Goal: Information Seeking & Learning: Learn about a topic

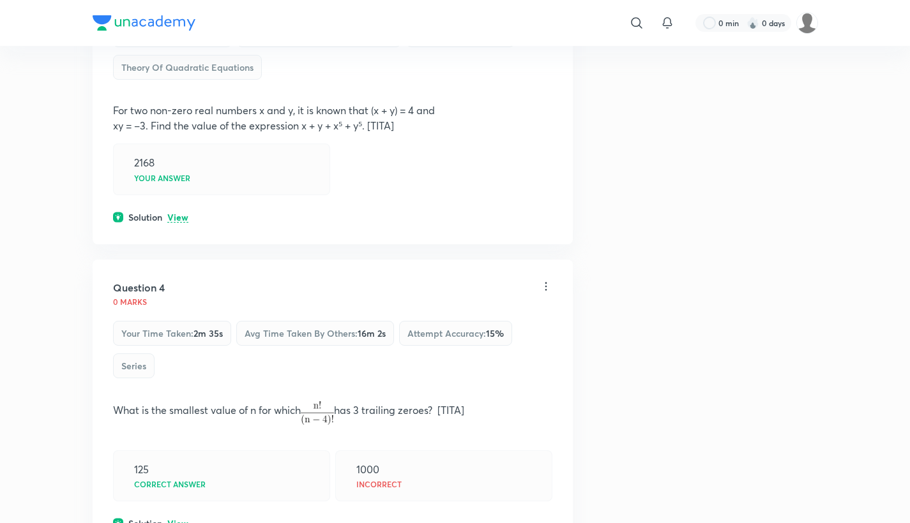
scroll to position [998, 0]
click at [184, 215] on p "View" at bounding box center [177, 217] width 21 height 10
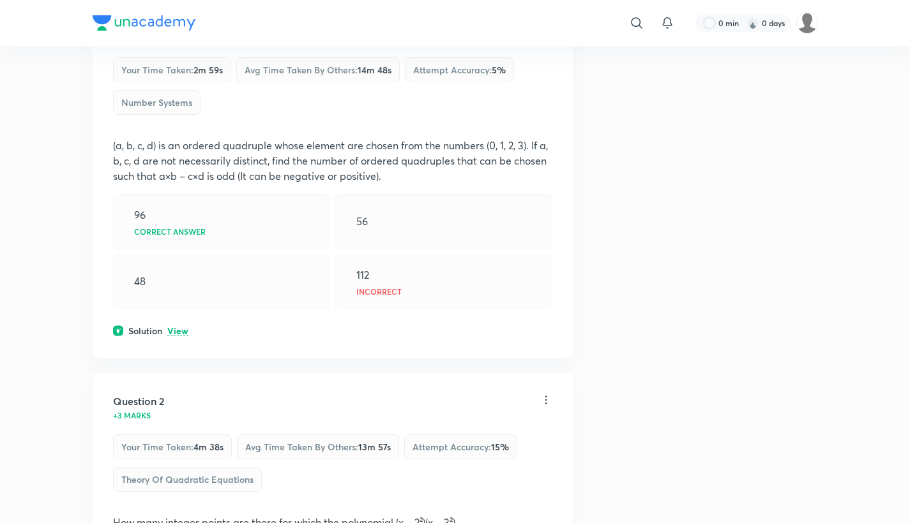
scroll to position [0, 0]
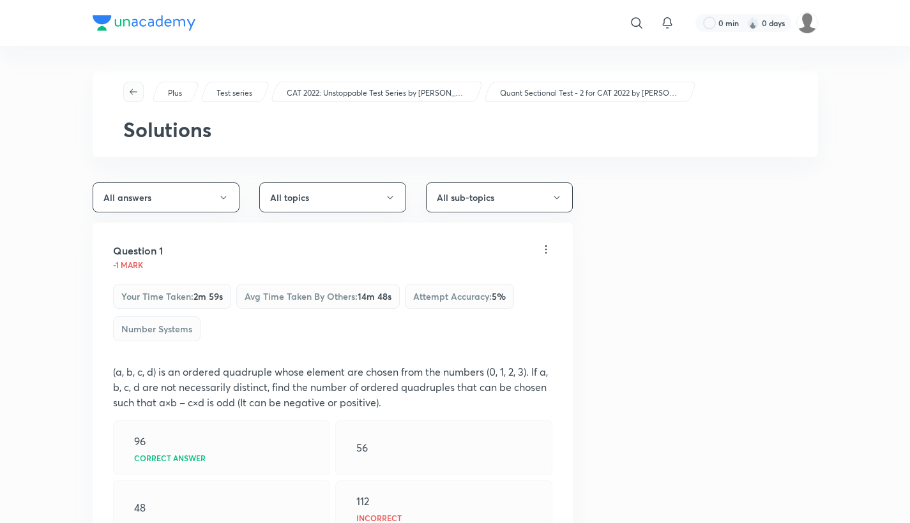
click at [135, 87] on icon "button" at bounding box center [133, 92] width 10 height 10
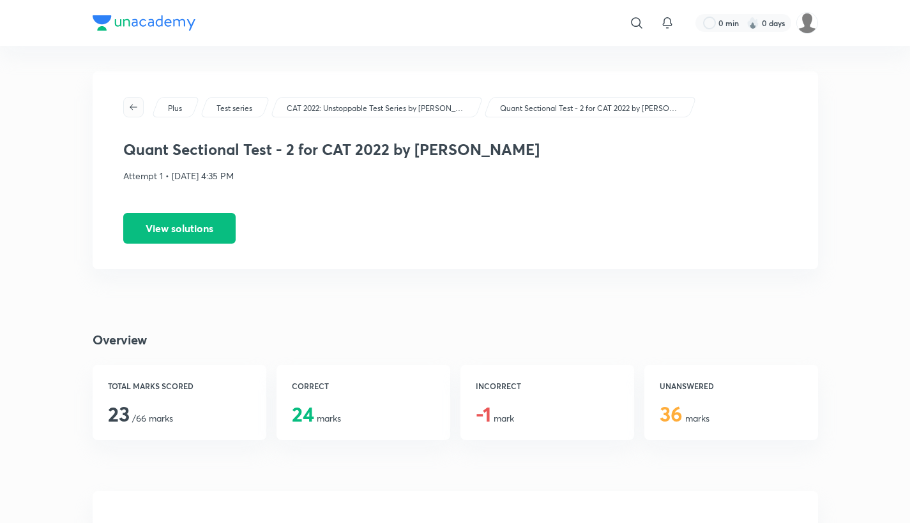
click at [129, 98] on button "button" at bounding box center [133, 107] width 20 height 20
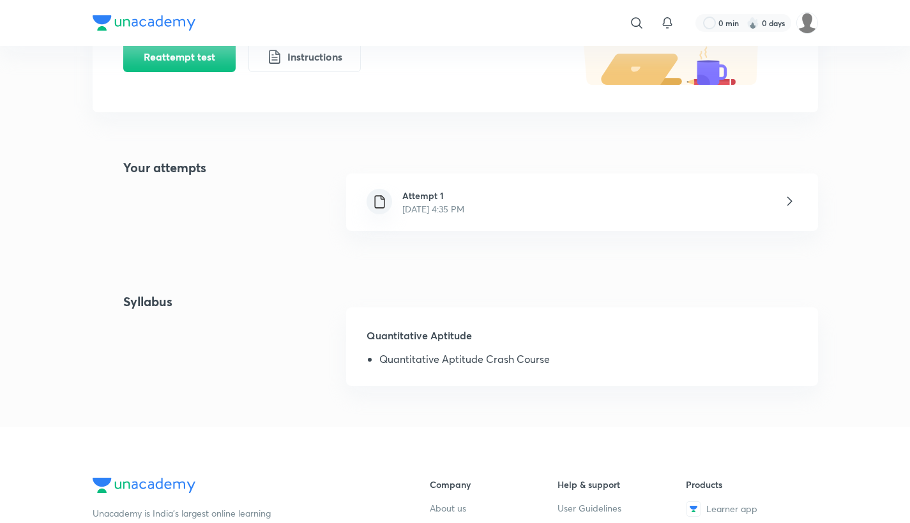
scroll to position [240, 0]
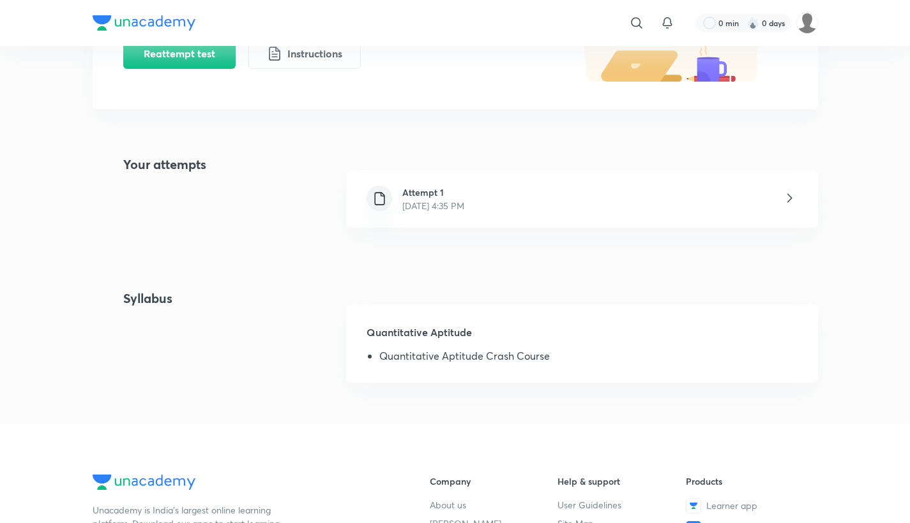
click at [454, 330] on h5 "Quantitative Aptitude" at bounding box center [581, 338] width 430 height 26
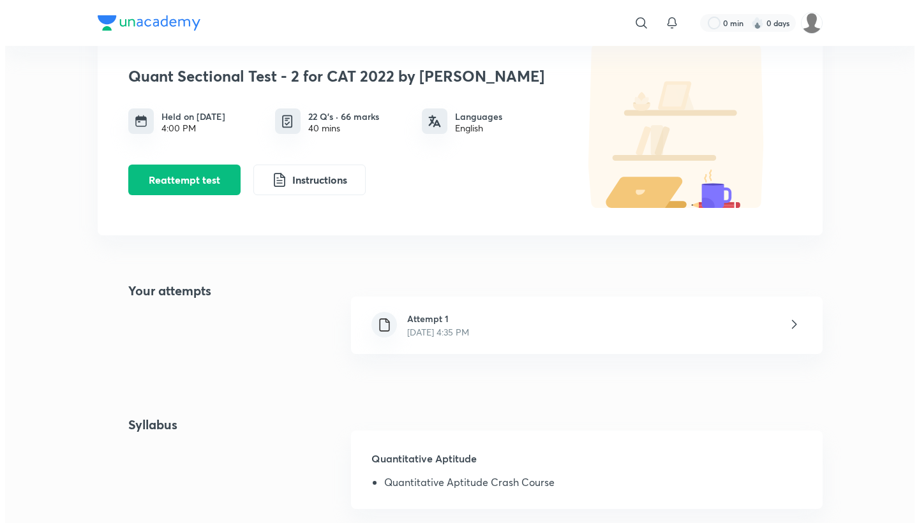
scroll to position [0, 0]
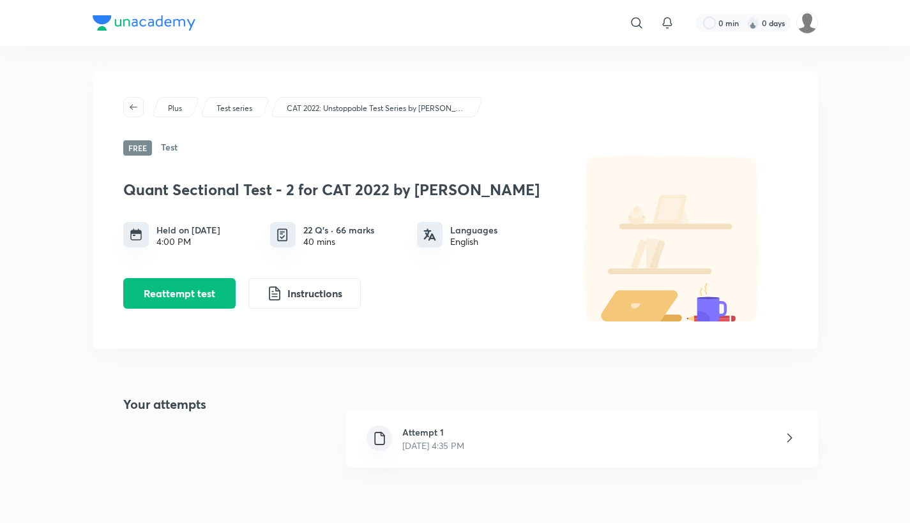
click at [143, 103] on button "button" at bounding box center [133, 107] width 20 height 20
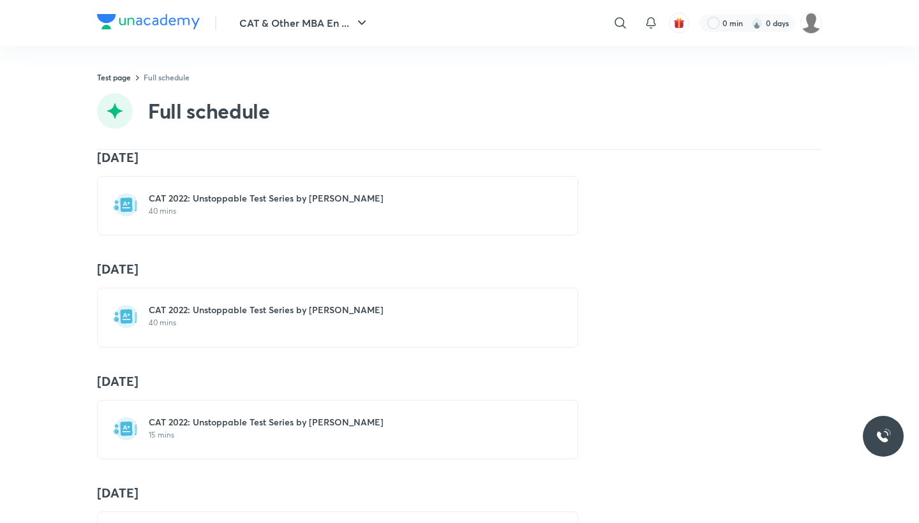
scroll to position [15, 0]
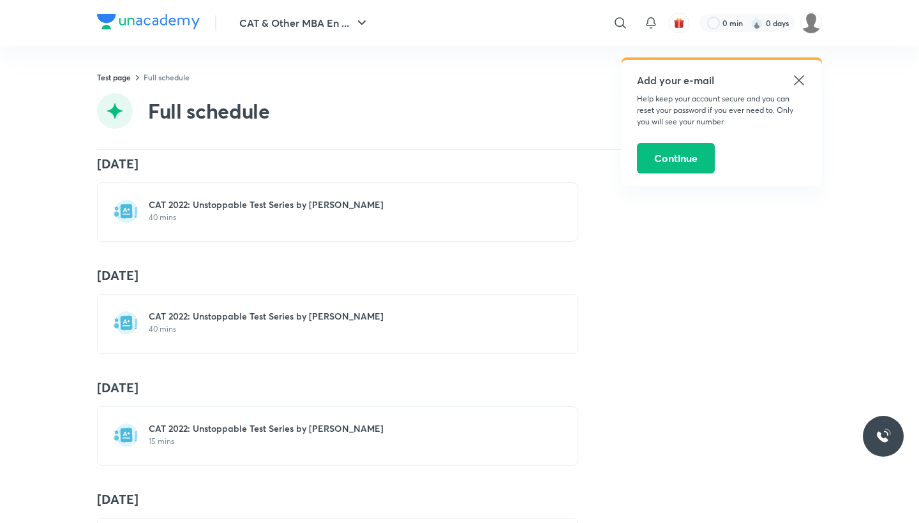
click at [802, 82] on icon at bounding box center [798, 80] width 15 height 15
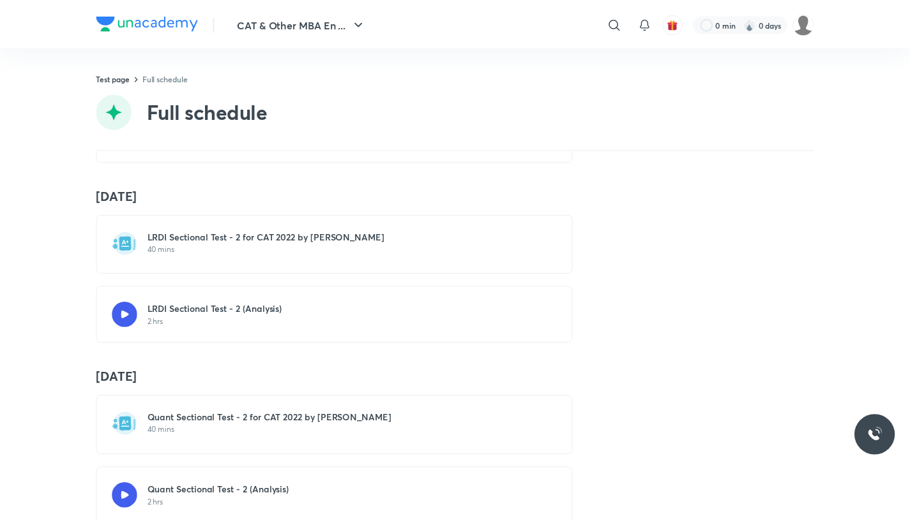
scroll to position [649, 0]
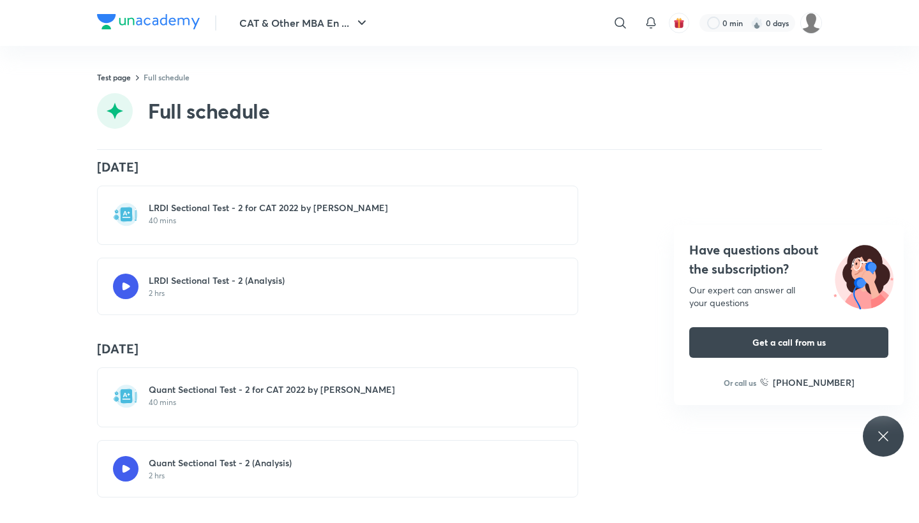
click at [268, 384] on h6 "Quant Sectional Test - 2 for CAT 2022 by [PERSON_NAME]" at bounding box center [345, 390] width 393 height 13
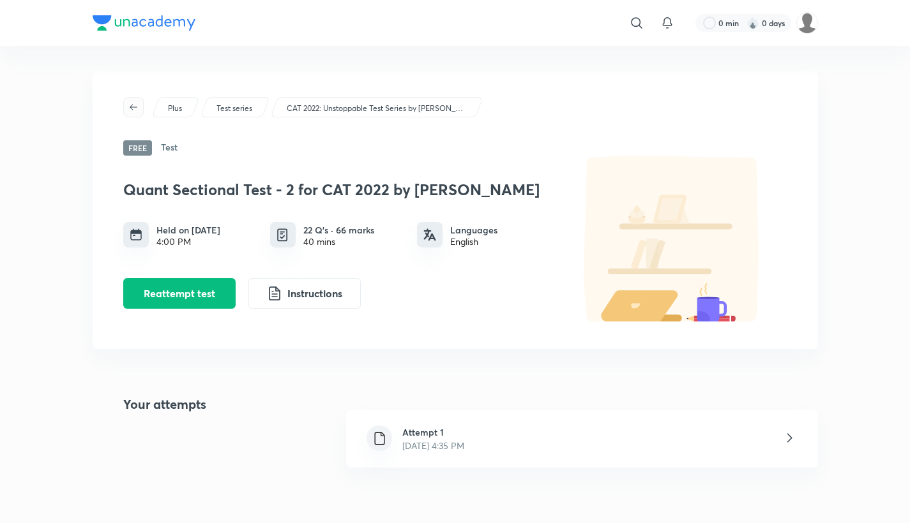
click at [131, 99] on button "button" at bounding box center [133, 107] width 20 height 20
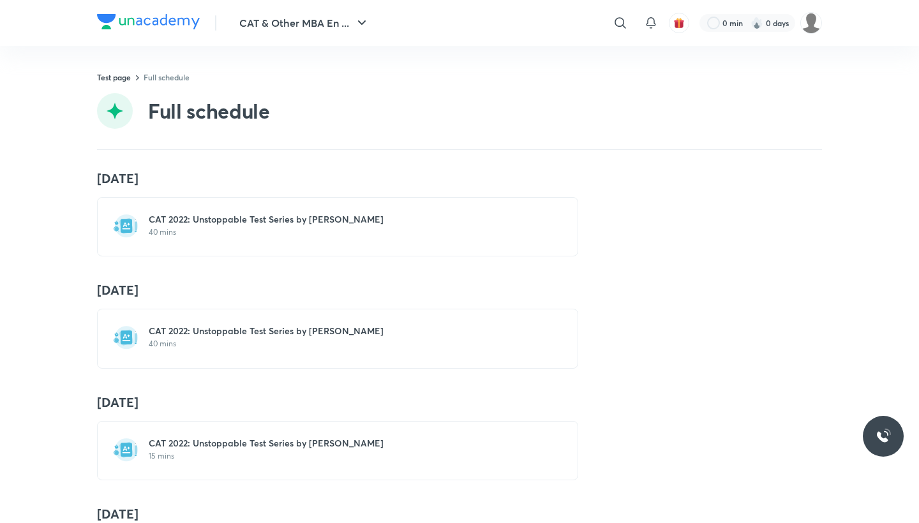
click at [206, 220] on h6 "CAT 2022: Unstoppable Test Series by [PERSON_NAME]" at bounding box center [345, 219] width 393 height 13
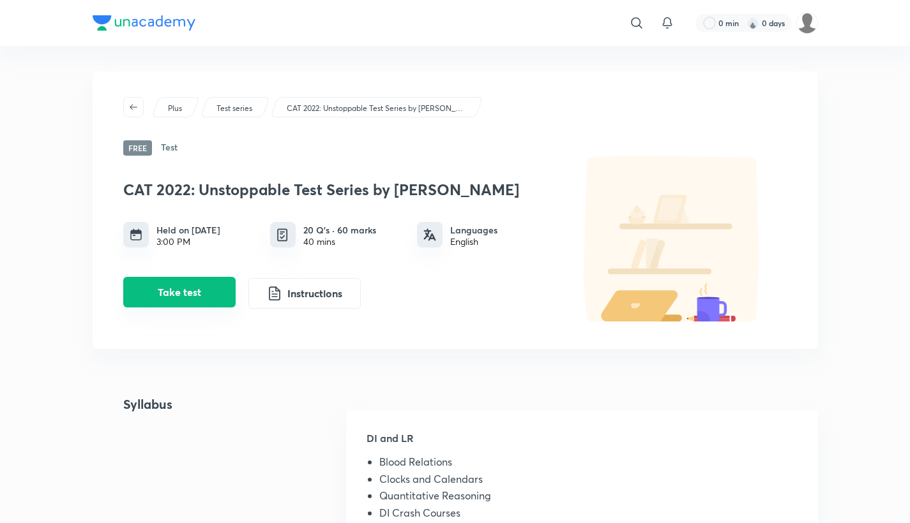
click at [210, 298] on button "Take test" at bounding box center [179, 292] width 112 height 31
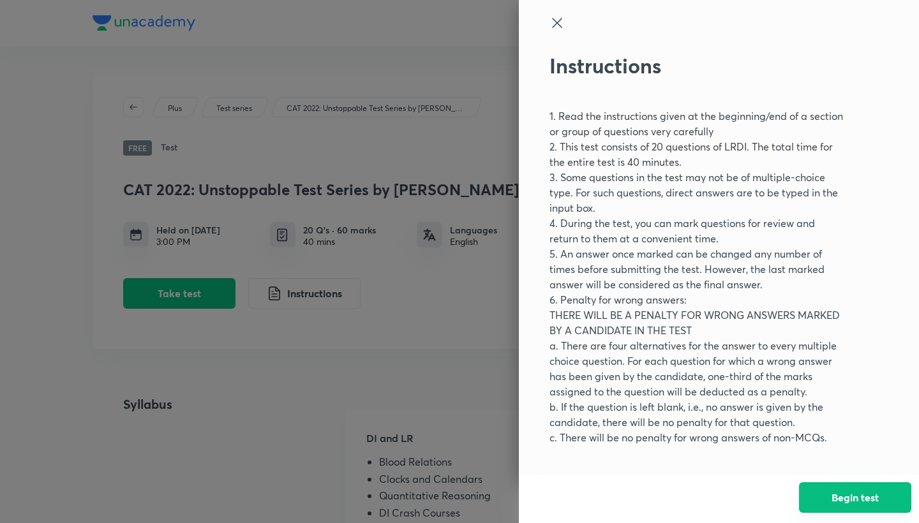
click at [865, 497] on button "Begin test" at bounding box center [855, 498] width 112 height 31
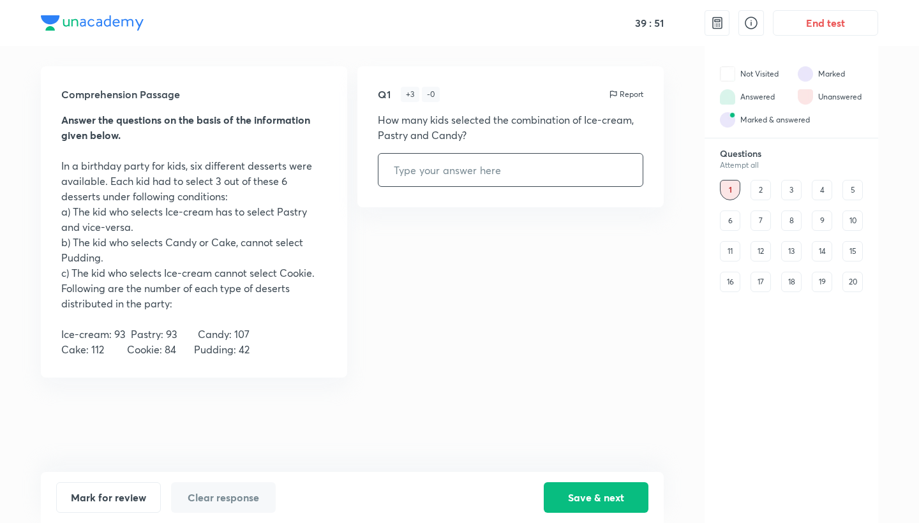
click at [750, 184] on div "1 2 3 4 5 6 7 8 9 10 11 12 13 14 15 16 17 18 19 20" at bounding box center [791, 236] width 143 height 112
click at [756, 184] on div "2" at bounding box center [761, 190] width 20 height 20
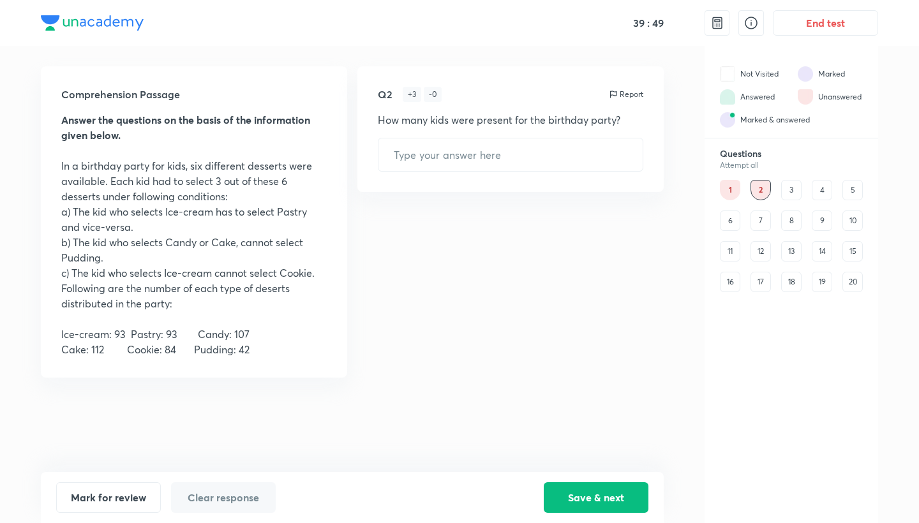
click at [791, 195] on div "3" at bounding box center [791, 190] width 20 height 20
click at [825, 193] on div "4" at bounding box center [822, 190] width 20 height 20
click at [730, 186] on div "1" at bounding box center [730, 190] width 20 height 20
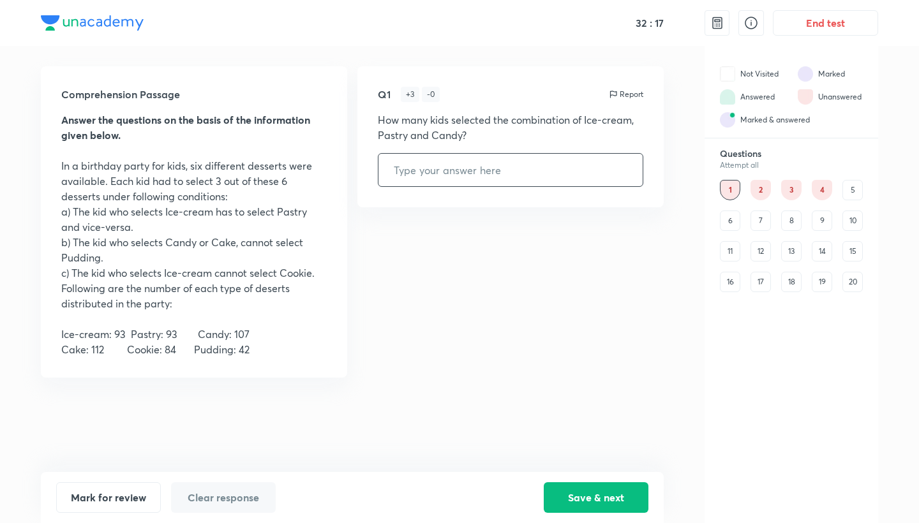
click at [441, 175] on input "text" at bounding box center [510, 170] width 264 height 33
type input "23"
click at [587, 506] on button "Save & next" at bounding box center [596, 496] width 105 height 31
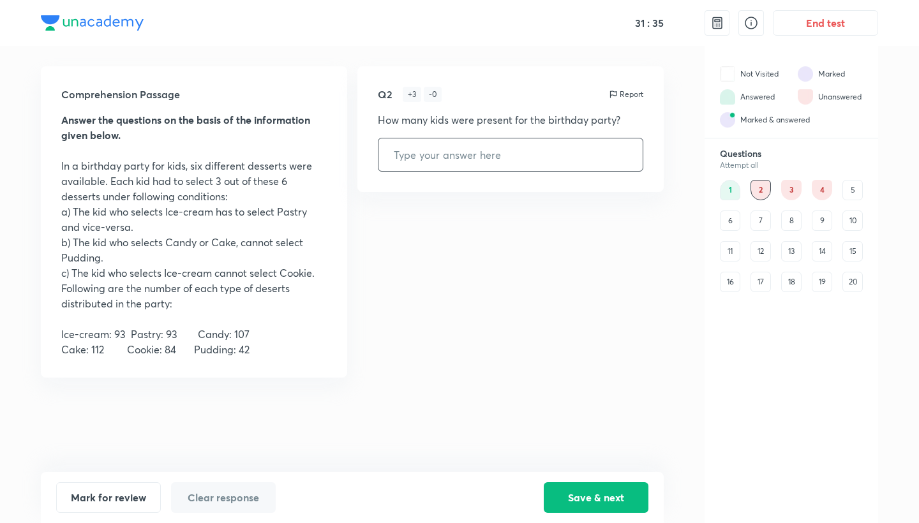
click at [477, 151] on input "text" at bounding box center [510, 155] width 264 height 33
type input "177"
click at [575, 488] on button "Save & next" at bounding box center [596, 496] width 105 height 31
click at [442, 167] on input "text" at bounding box center [510, 155] width 264 height 33
type input "84"
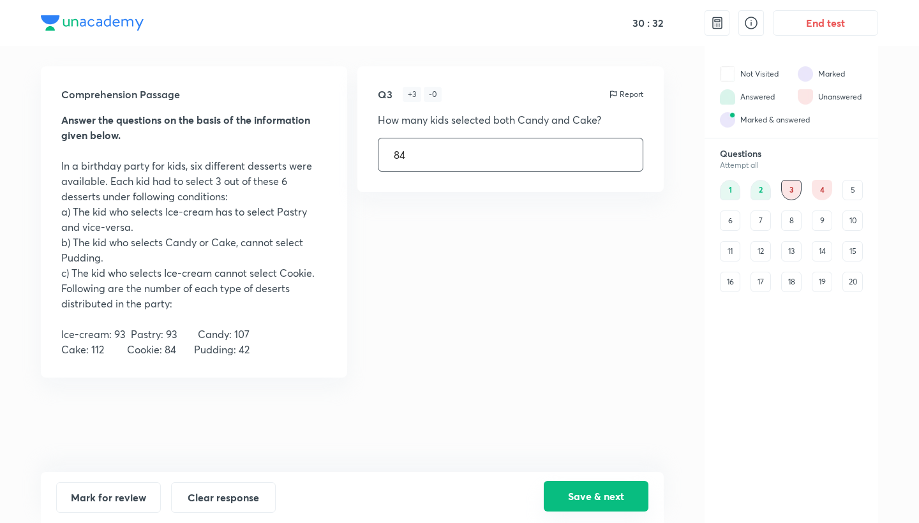
click at [558, 502] on button "Save & next" at bounding box center [596, 496] width 105 height 31
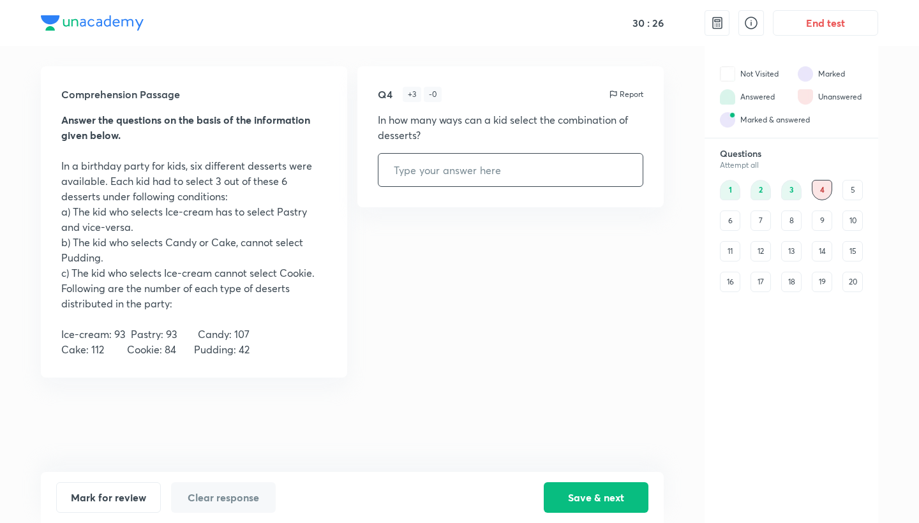
click at [422, 172] on input "text" at bounding box center [510, 170] width 264 height 33
type input "4"
click at [576, 514] on div "Mark for review Clear response Save & next" at bounding box center [352, 497] width 623 height 51
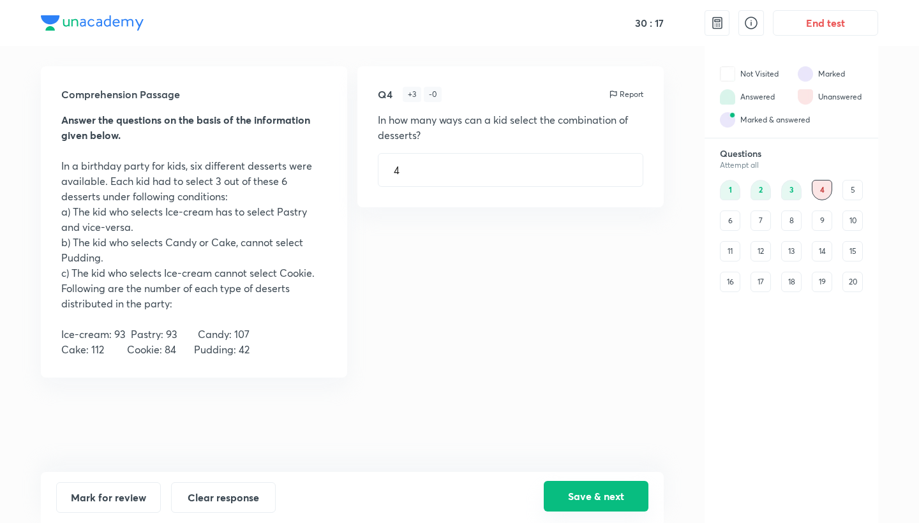
click at [576, 500] on button "Save & next" at bounding box center [596, 496] width 105 height 31
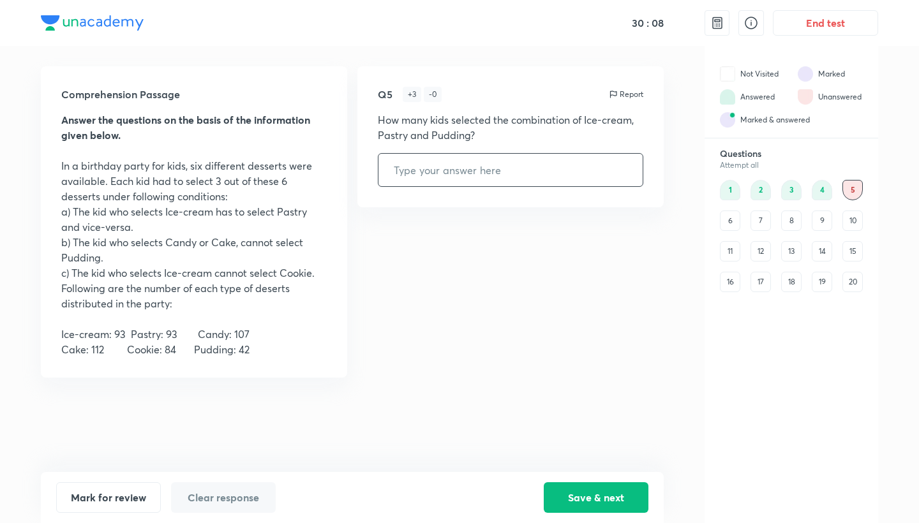
click at [450, 176] on input "text" at bounding box center [510, 170] width 264 height 33
type input "42"
click at [605, 493] on button "Save & next" at bounding box center [596, 496] width 105 height 31
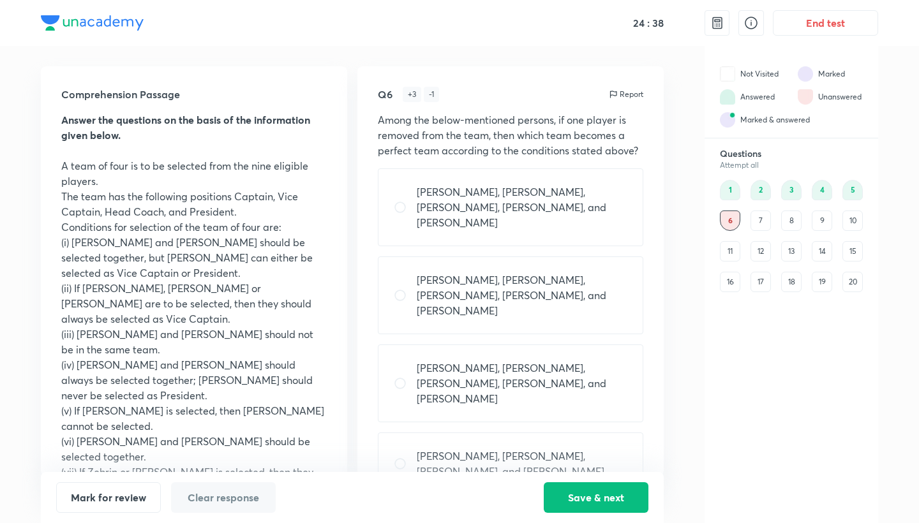
click at [412, 289] on input "radio" at bounding box center [405, 295] width 23 height 13
radio input "true"
click at [592, 493] on button "Save & next" at bounding box center [596, 496] width 105 height 31
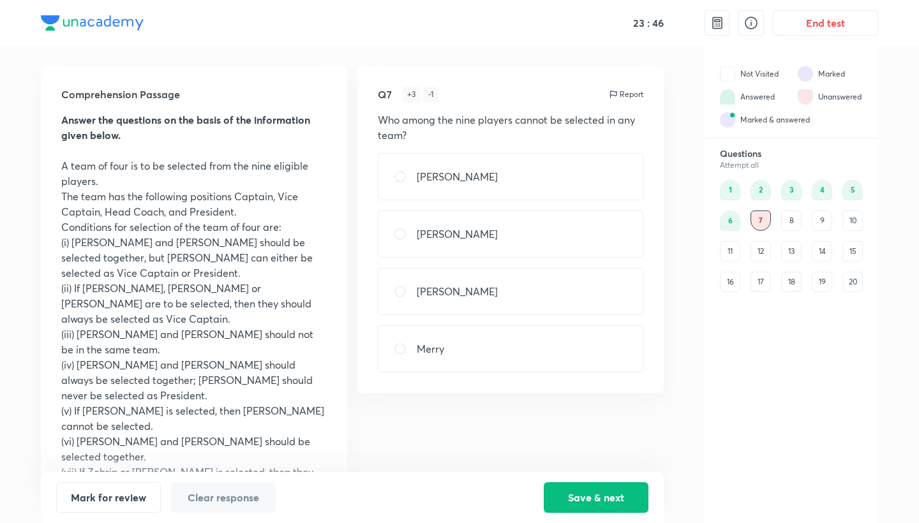
click at [500, 292] on div "[PERSON_NAME]" at bounding box center [511, 291] width 266 height 47
radio input "true"
click at [727, 216] on div "6" at bounding box center [730, 221] width 20 height 20
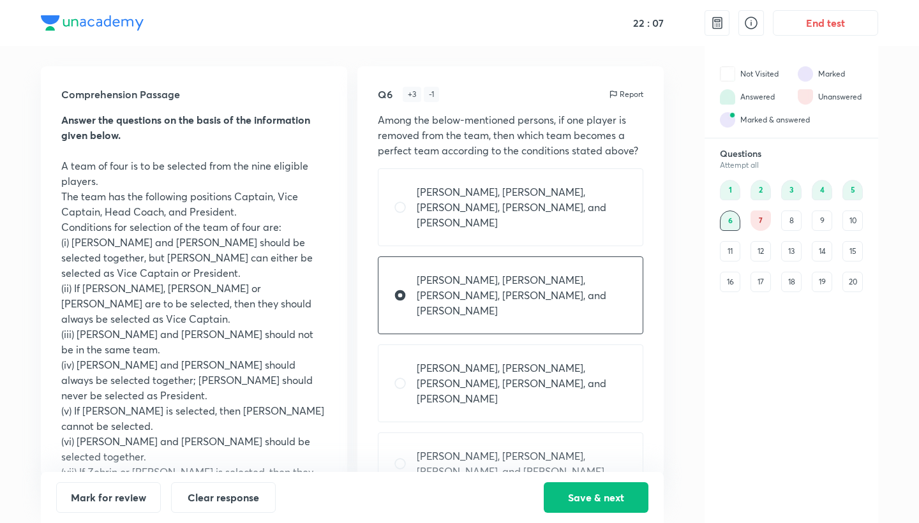
click at [558, 361] on p "[PERSON_NAME], [PERSON_NAME], [PERSON_NAME], [PERSON_NAME], and [PERSON_NAME]" at bounding box center [522, 384] width 211 height 46
radio input "false"
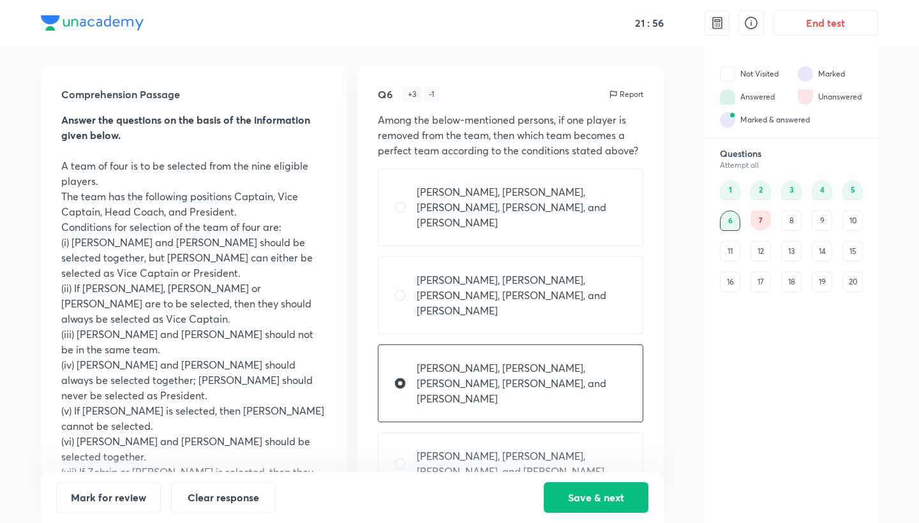
click at [571, 449] on p "[PERSON_NAME], [PERSON_NAME], [PERSON_NAME], and [PERSON_NAME]" at bounding box center [522, 464] width 211 height 31
radio input "false"
radio input "true"
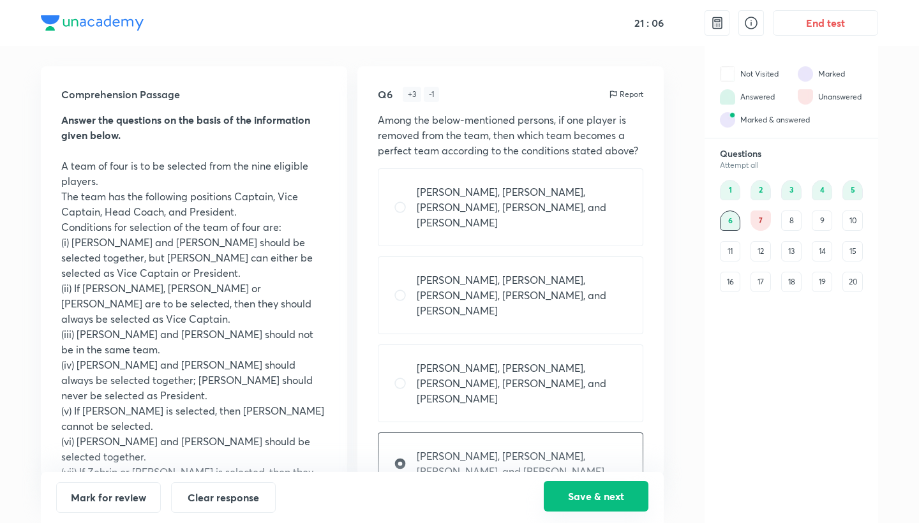
click at [596, 497] on button "Save & next" at bounding box center [596, 496] width 105 height 31
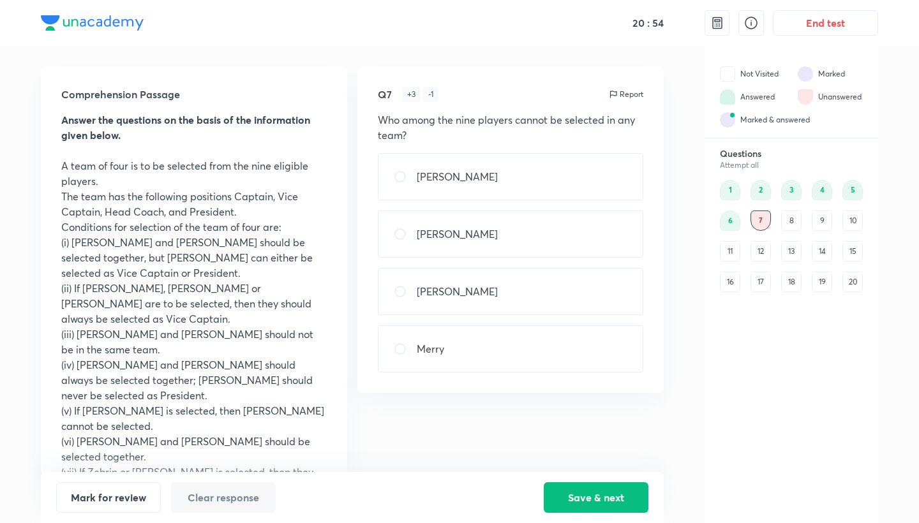
click at [454, 186] on div "[PERSON_NAME]" at bounding box center [511, 176] width 266 height 47
radio input "true"
click at [617, 495] on button "Save & next" at bounding box center [596, 496] width 105 height 31
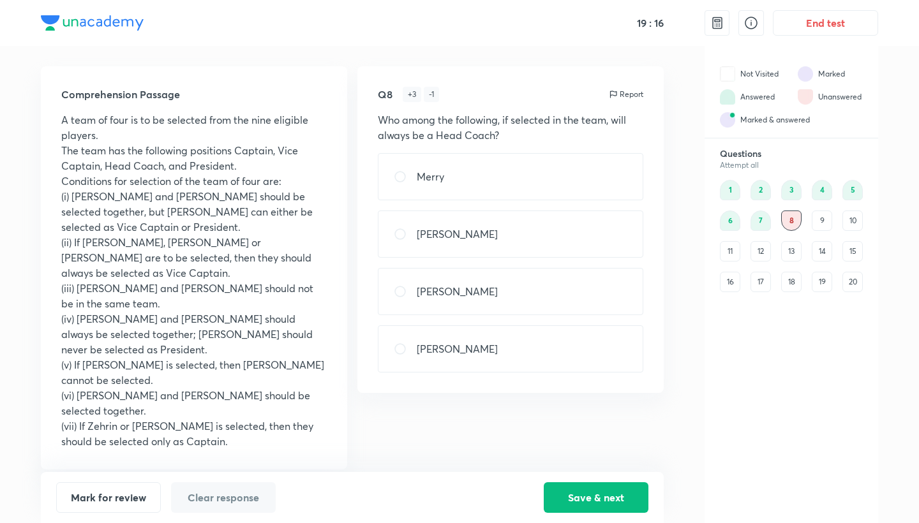
click at [540, 243] on div "[PERSON_NAME]" at bounding box center [511, 234] width 266 height 47
radio input "true"
click at [587, 491] on button "Save & next" at bounding box center [596, 496] width 105 height 31
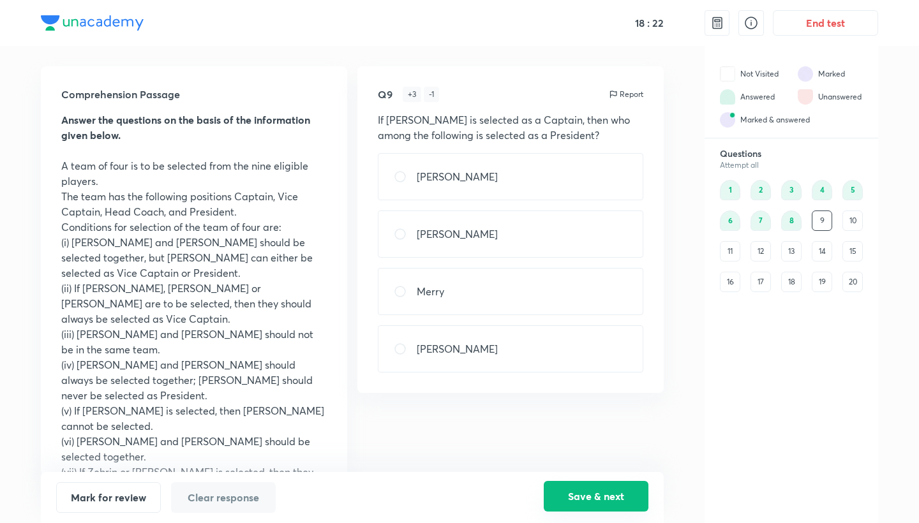
click at [587, 491] on button "Save & next" at bounding box center [596, 496] width 105 height 31
click at [816, 225] on div "9" at bounding box center [822, 221] width 20 height 20
click at [788, 218] on div "8" at bounding box center [791, 221] width 20 height 20
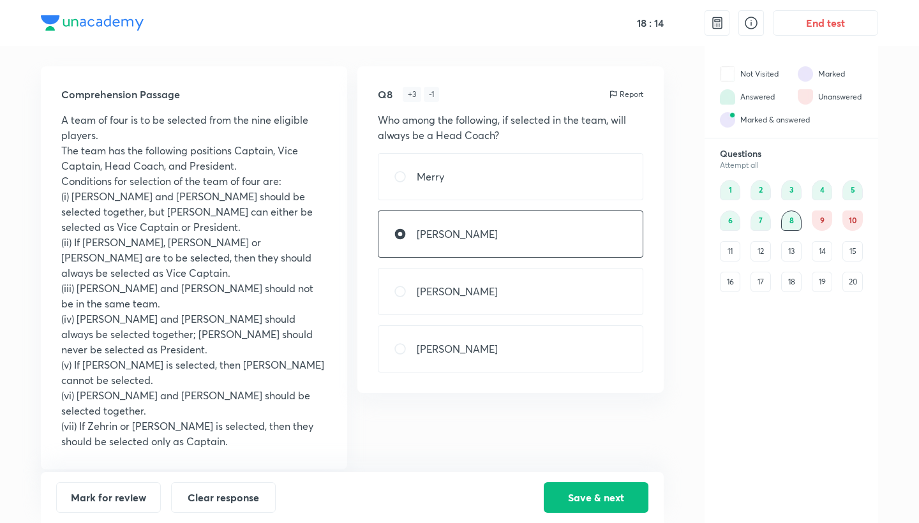
click at [824, 222] on div "9" at bounding box center [822, 221] width 20 height 20
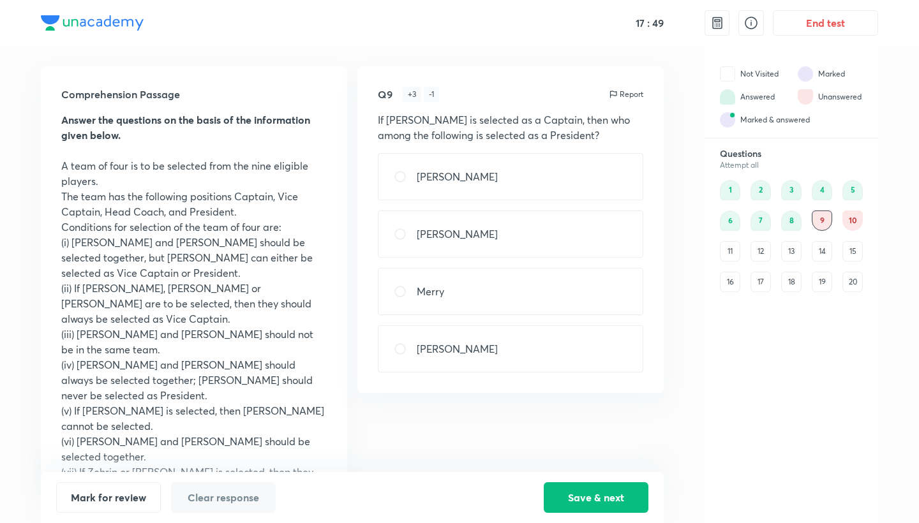
click at [457, 232] on div "[PERSON_NAME]" at bounding box center [511, 234] width 266 height 47
radio input "true"
click at [523, 186] on div "[PERSON_NAME]" at bounding box center [511, 176] width 266 height 47
radio input "true"
radio input "false"
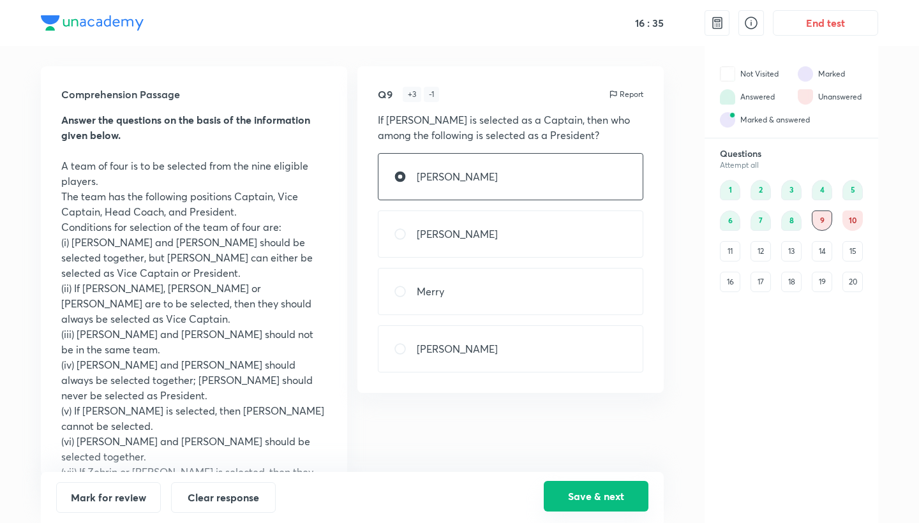
click at [599, 492] on button "Save & next" at bounding box center [596, 496] width 105 height 31
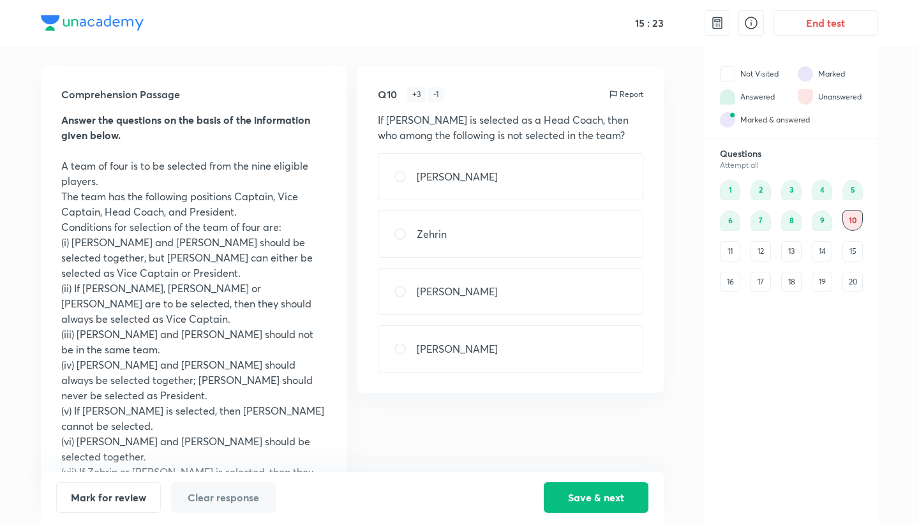
click at [547, 436] on div "Comprehension Passage Answer the questions on the basis of the information give…" at bounding box center [352, 271] width 623 height 410
click at [494, 357] on div "[PERSON_NAME]" at bounding box center [511, 349] width 266 height 47
radio input "true"
click at [604, 500] on button "Save & next" at bounding box center [596, 496] width 105 height 31
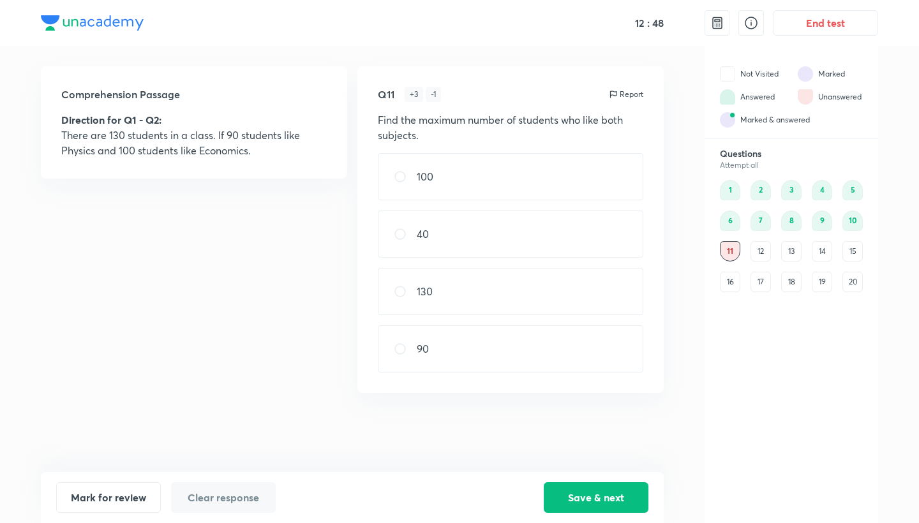
click at [441, 346] on div "90" at bounding box center [511, 349] width 266 height 47
radio input "true"
click at [631, 499] on button "Save & next" at bounding box center [596, 496] width 105 height 31
click at [485, 303] on div "60" at bounding box center [511, 291] width 266 height 47
radio input "true"
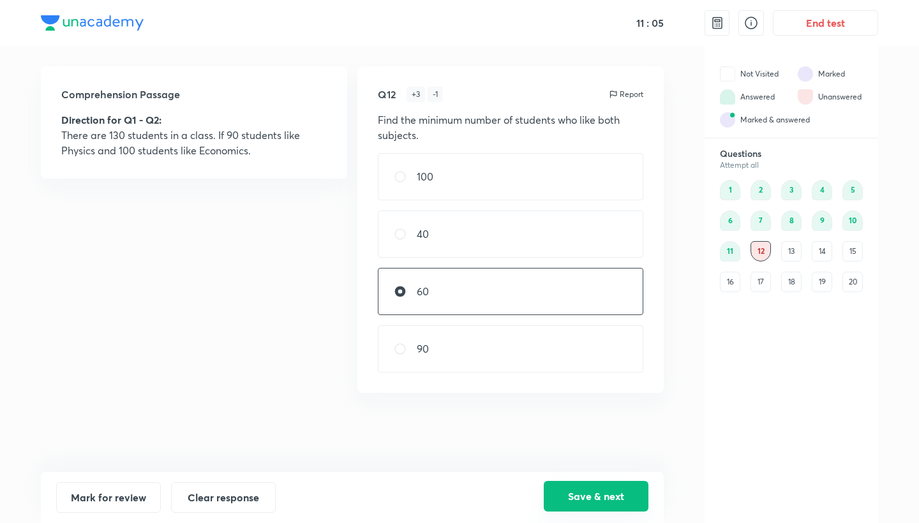
click at [589, 491] on button "Save & next" at bounding box center [596, 496] width 105 height 31
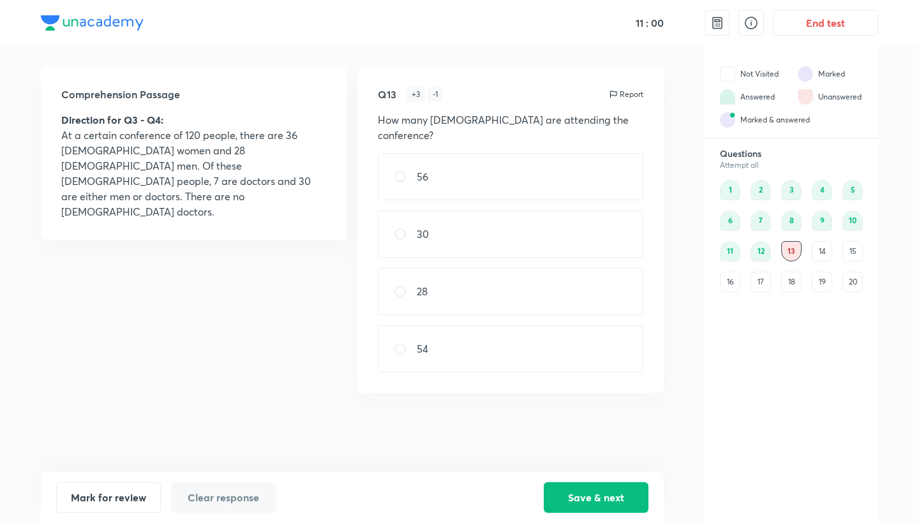
click at [824, 250] on div "14" at bounding box center [822, 251] width 20 height 20
click at [851, 248] on div "15" at bounding box center [853, 251] width 20 height 20
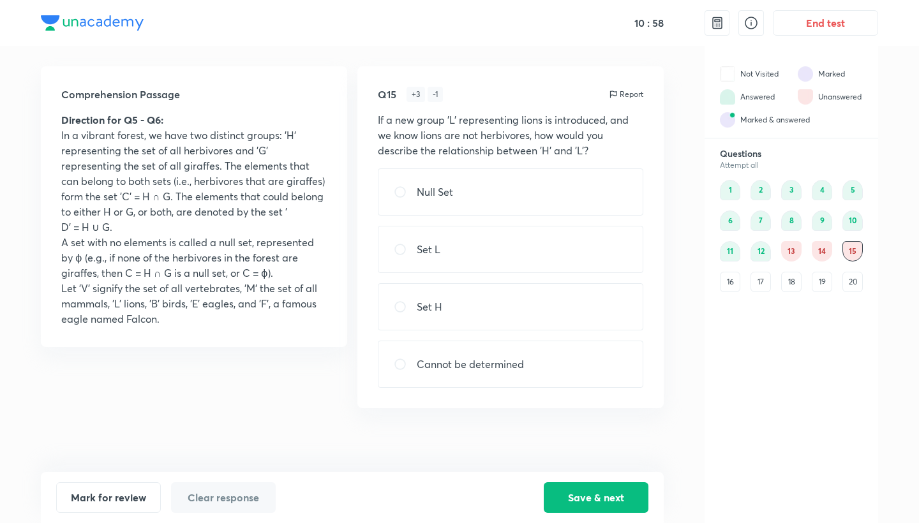
click at [733, 280] on div "16" at bounding box center [730, 282] width 20 height 20
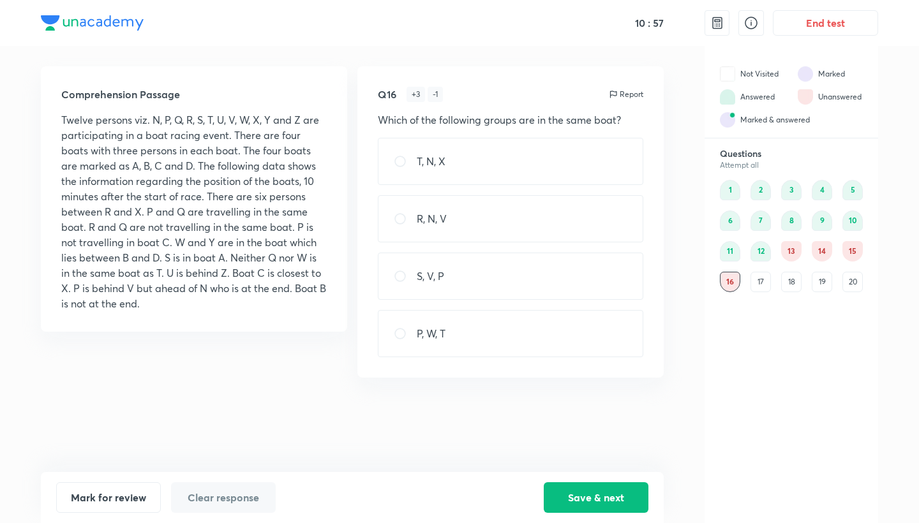
click at [757, 280] on div "17" at bounding box center [761, 282] width 20 height 20
click at [777, 287] on div "1 2 3 4 5 6 7 8 9 10 11 12 13 14 15 16 17 18 19 20" at bounding box center [791, 236] width 143 height 112
click at [786, 286] on div "18" at bounding box center [791, 282] width 20 height 20
click at [819, 286] on div "19" at bounding box center [822, 282] width 20 height 20
click at [869, 290] on div "Questions Attempt all 1 2 3 4 5 6 7 8 9 10 11 12 13 14 15 16 17 18 19 20" at bounding box center [792, 220] width 174 height 144
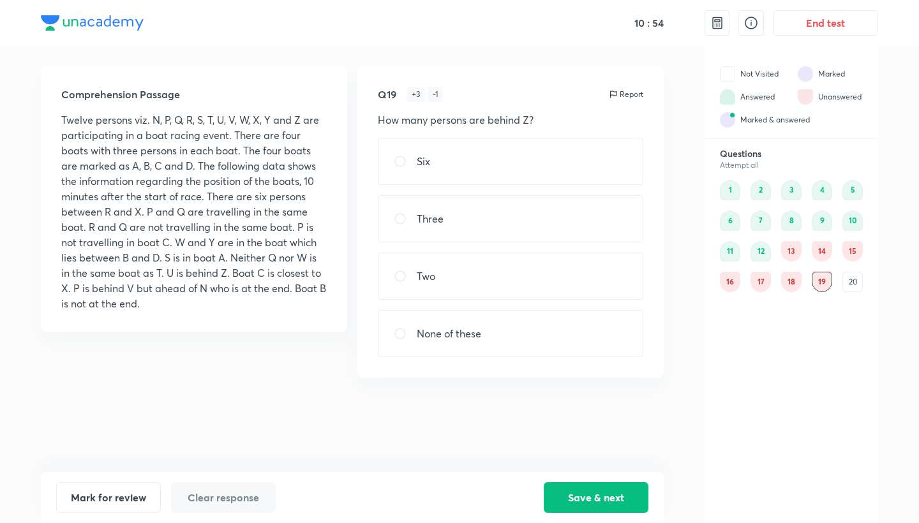
click at [853, 278] on div "20" at bounding box center [853, 282] width 20 height 20
click at [786, 243] on div "13" at bounding box center [791, 251] width 20 height 20
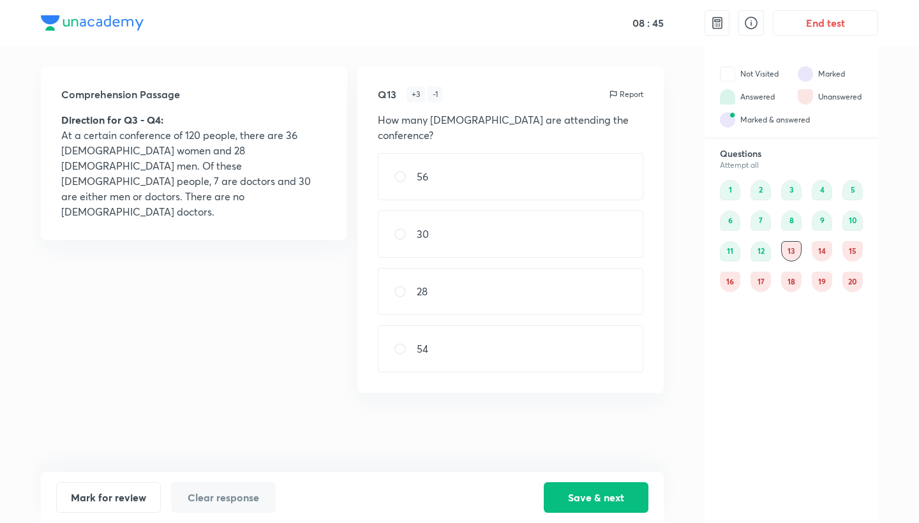
click at [432, 336] on div "54" at bounding box center [511, 349] width 266 height 47
radio input "true"
click at [432, 153] on div "56" at bounding box center [511, 176] width 266 height 47
radio input "true"
radio input "false"
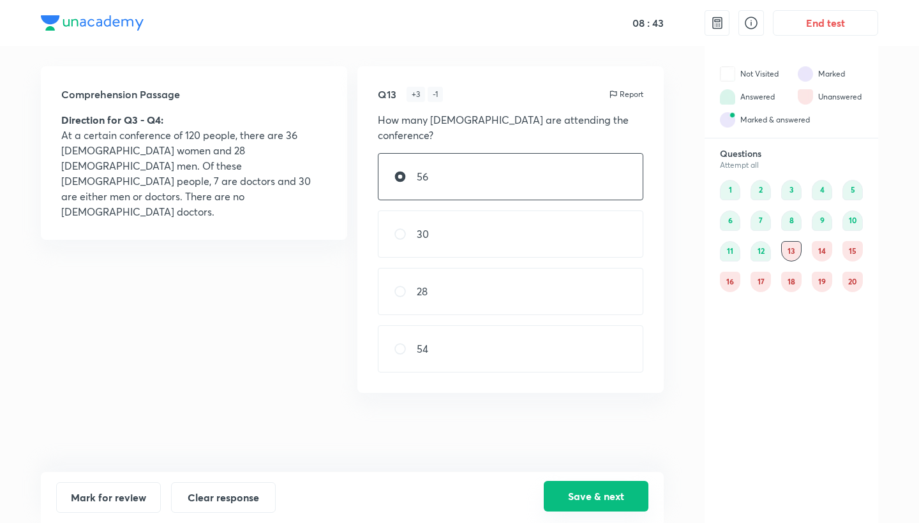
click at [566, 498] on button "Save & next" at bounding box center [596, 496] width 105 height 31
click at [453, 237] on div "2" at bounding box center [511, 234] width 266 height 47
radio input "true"
click at [568, 490] on button "Save & next" at bounding box center [596, 496] width 105 height 31
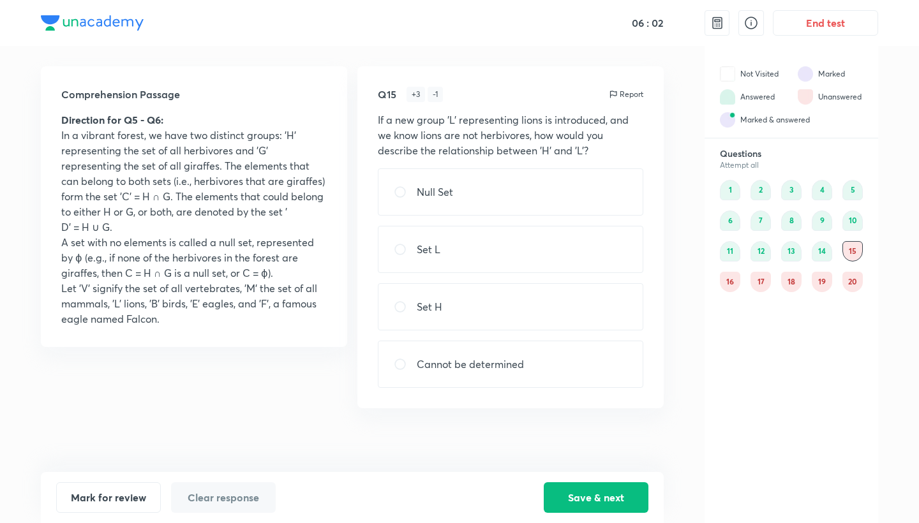
click at [794, 251] on div "13" at bounding box center [791, 251] width 20 height 20
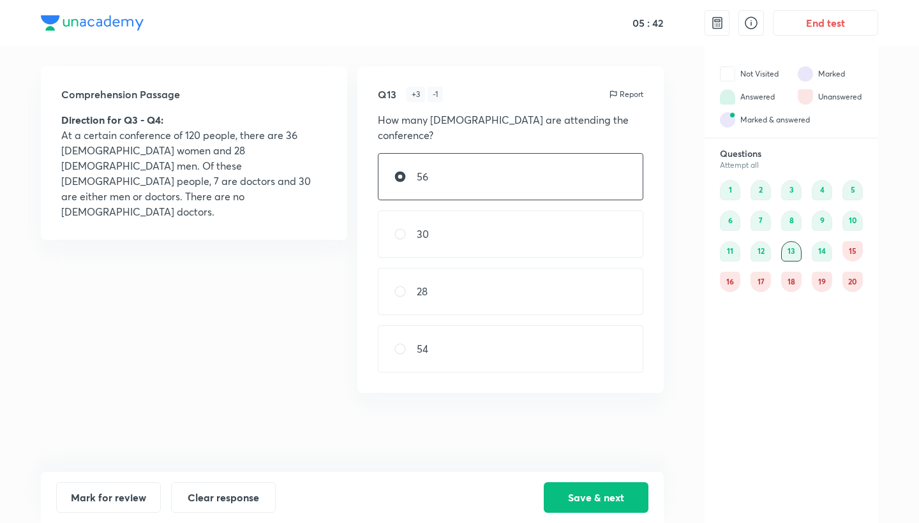
click at [854, 249] on div "15" at bounding box center [853, 251] width 20 height 20
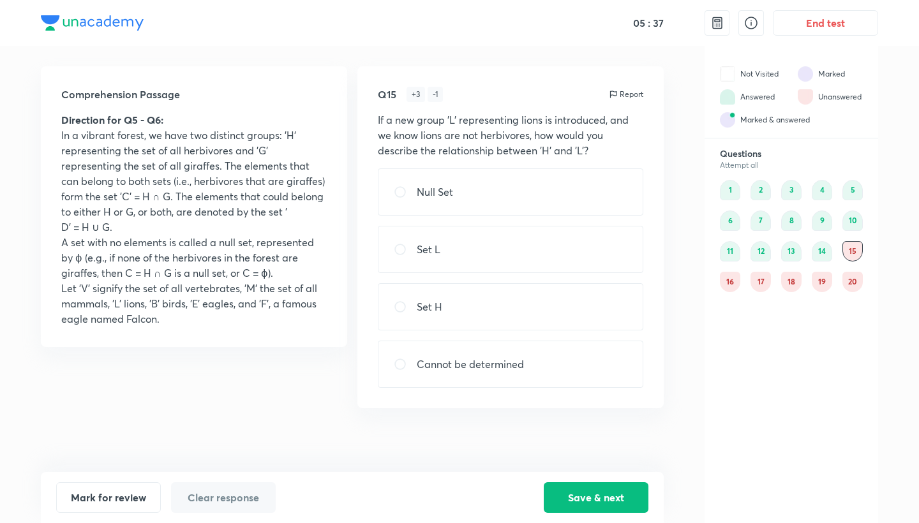
click at [734, 283] on div "16" at bounding box center [730, 282] width 20 height 20
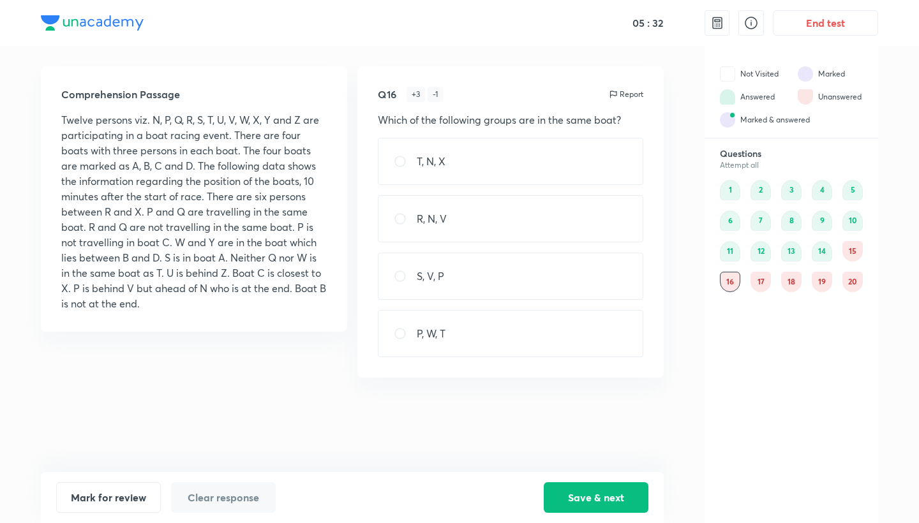
click at [856, 250] on div "15" at bounding box center [853, 251] width 20 height 20
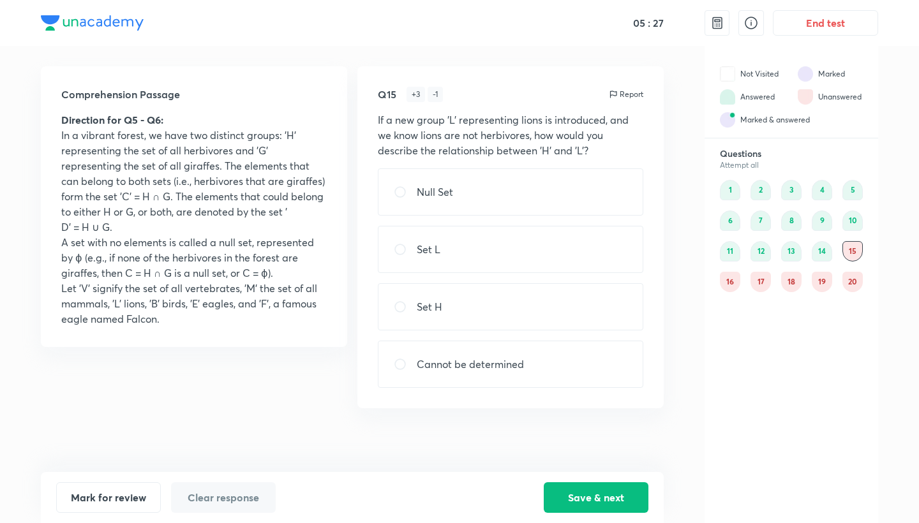
click at [851, 278] on div "20" at bounding box center [853, 282] width 20 height 20
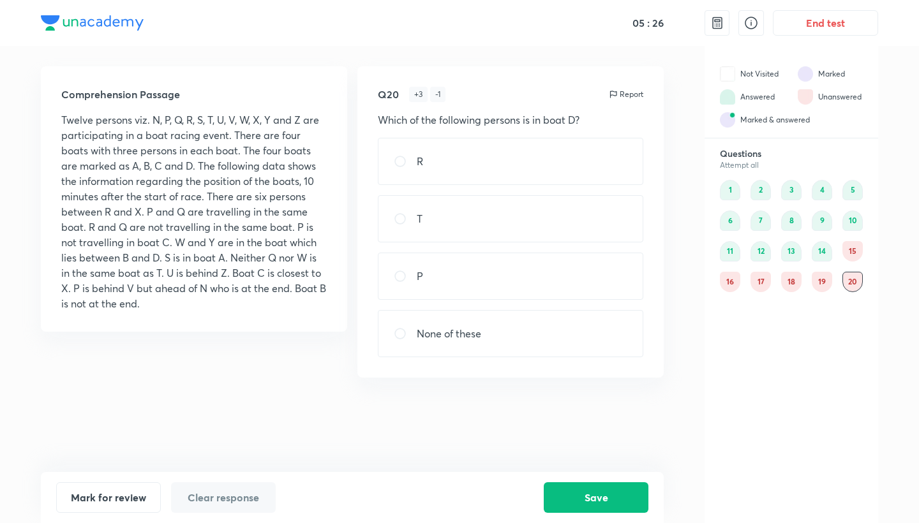
click at [814, 286] on div "19" at bounding box center [822, 282] width 20 height 20
click at [784, 285] on div "18" at bounding box center [791, 282] width 20 height 20
click at [760, 281] on div "17" at bounding box center [761, 282] width 20 height 20
click at [719, 284] on div "Questions Attempt all 1 2 3 4 5 6 7 8 9 10 11 12 13 14 15 16 17 18 19 20" at bounding box center [792, 220] width 174 height 144
click at [742, 280] on div "1 2 3 4 5 6 7 8 9 10 11 12 13 14 15 16 17 18 19 20" at bounding box center [791, 236] width 143 height 112
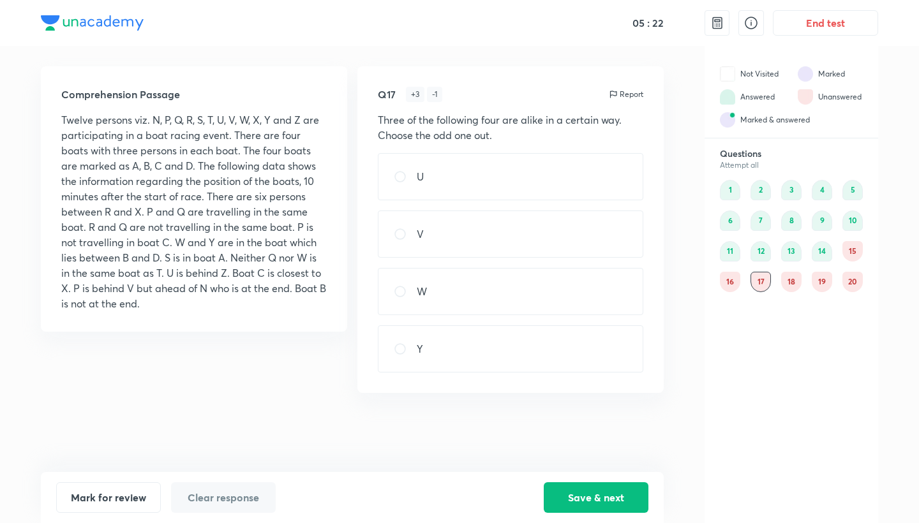
click at [858, 255] on div "15" at bounding box center [853, 251] width 20 height 20
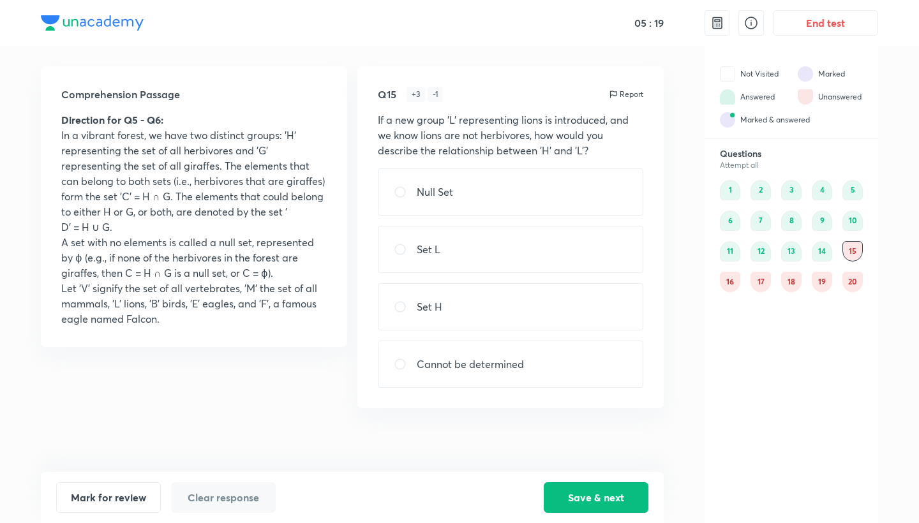
click at [730, 279] on div "16" at bounding box center [730, 282] width 20 height 20
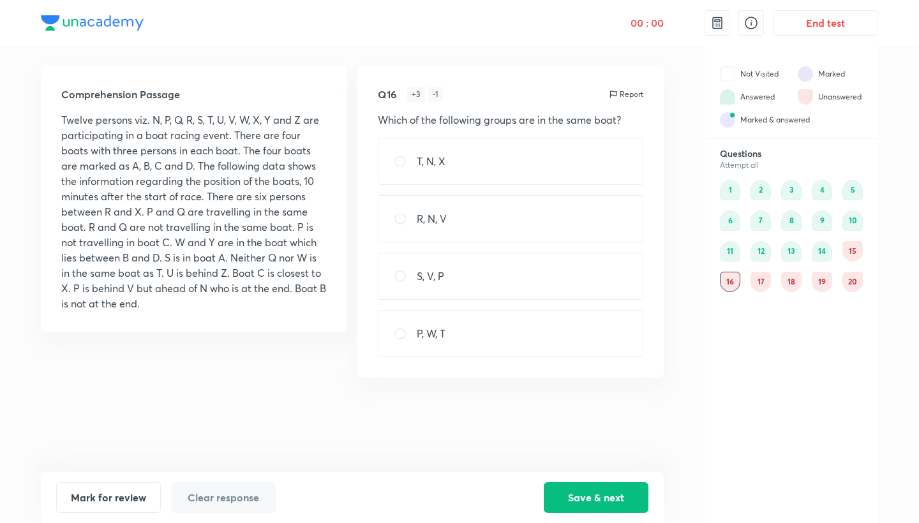
click at [433, 229] on div "R, N, V" at bounding box center [511, 218] width 266 height 47
radio input "true"
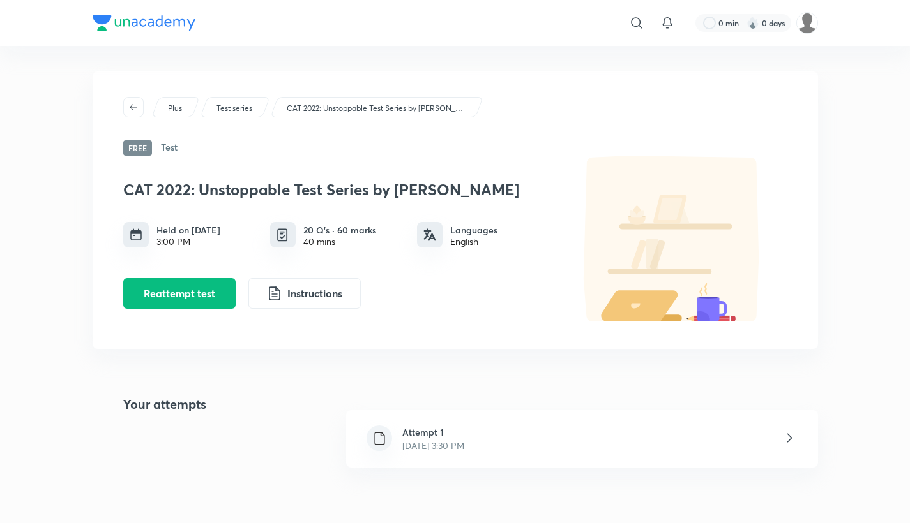
click at [459, 438] on h6 "Attempt 1" at bounding box center [433, 432] width 62 height 13
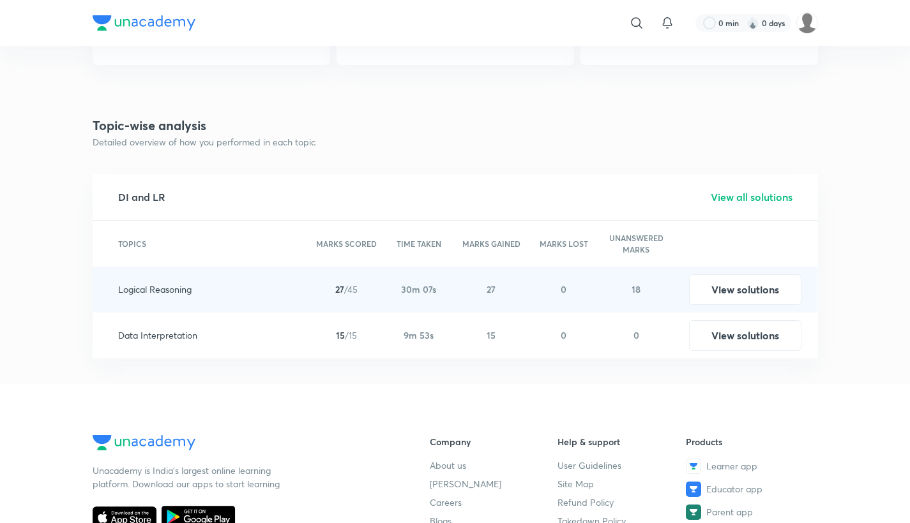
scroll to position [1314, 0]
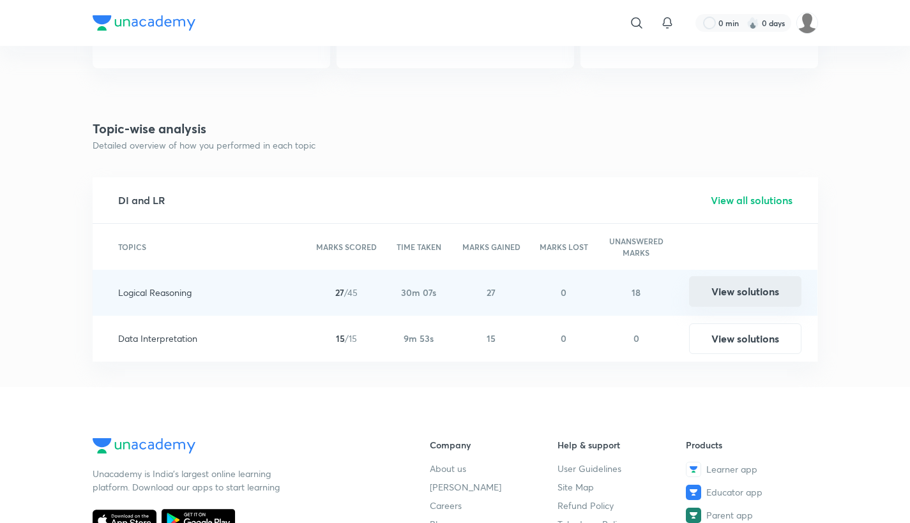
click at [742, 287] on button "View solutions" at bounding box center [745, 291] width 112 height 31
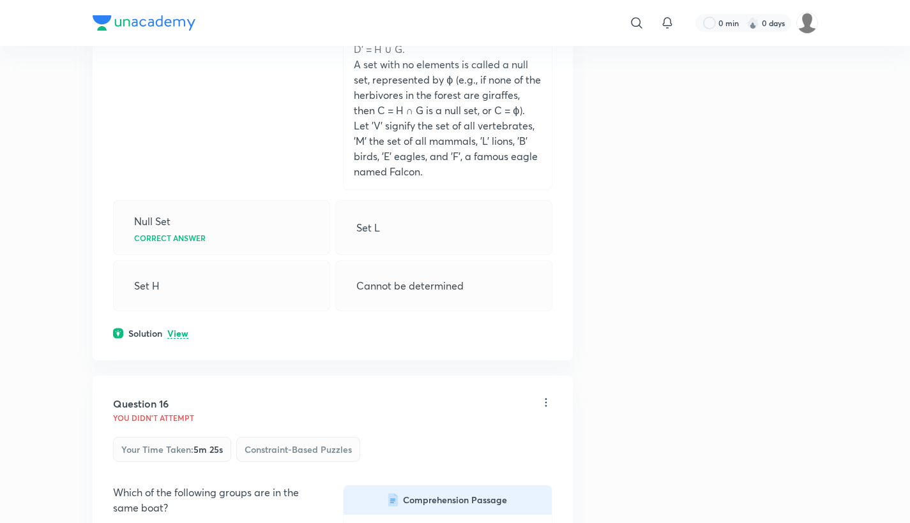
scroll to position [7146, 0]
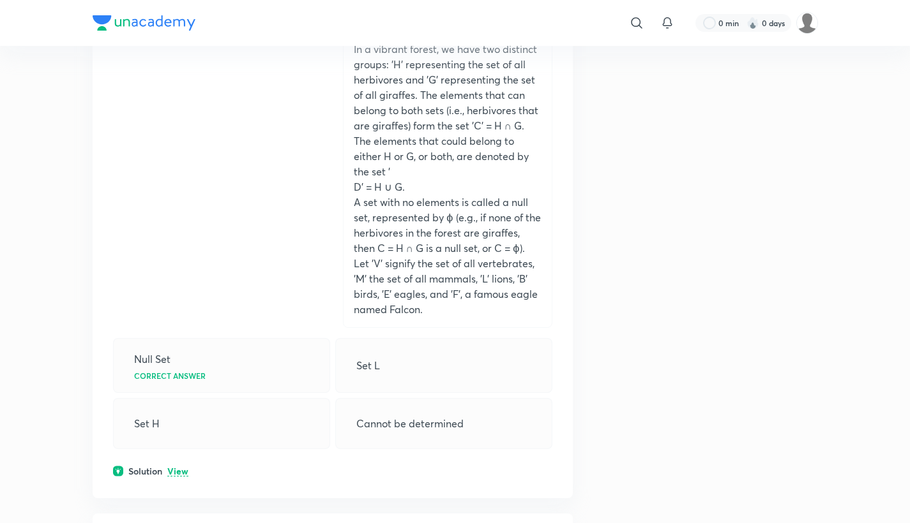
scroll to position [6962, 0]
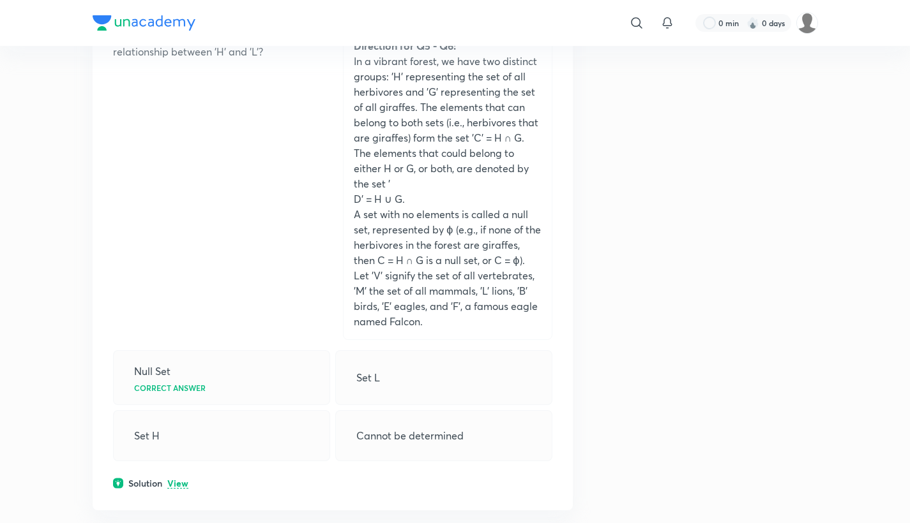
drag, startPoint x: 509, startPoint y: 440, endPoint x: 340, endPoint y: 180, distance: 310.0
copy p "Twelve persons viz. N, P, Q, R, S, T, U, V, W, X, Y and Z are participating in …"
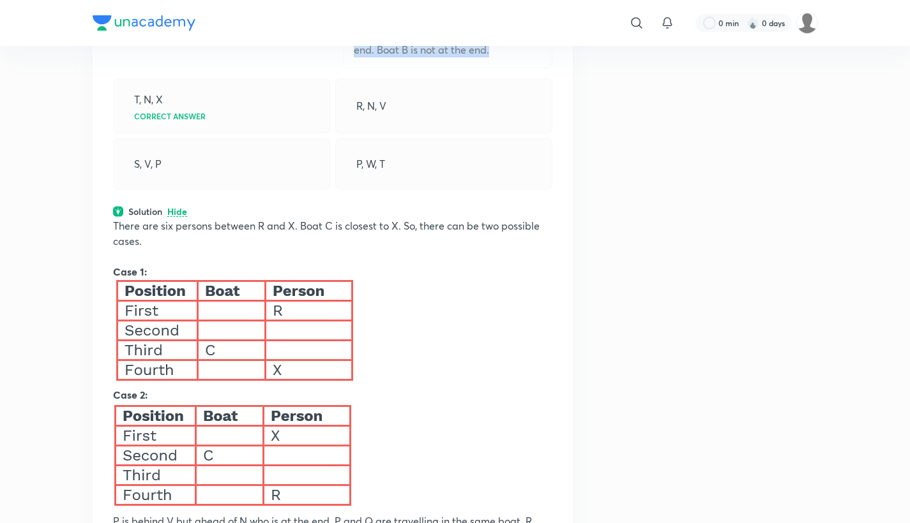
scroll to position [7867, 0]
